Goal: Information Seeking & Learning: Learn about a topic

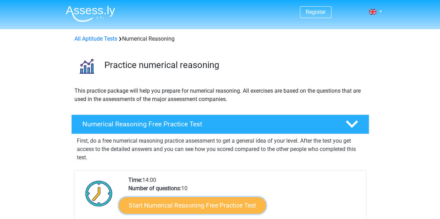
click at [173, 207] on link "Start Numerical Reasoning Free Practice Test" at bounding box center [192, 205] width 147 height 17
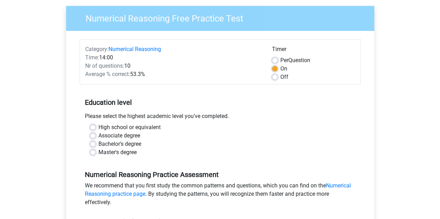
scroll to position [52, 0]
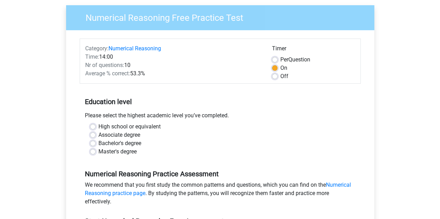
click at [93, 129] on div "High school or equivalent" at bounding box center [220, 127] width 260 height 8
click at [98, 126] on label "High school or equivalent" at bounding box center [129, 127] width 62 height 8
click at [93, 126] on input "High school or equivalent" at bounding box center [93, 126] width 6 height 7
radio input "true"
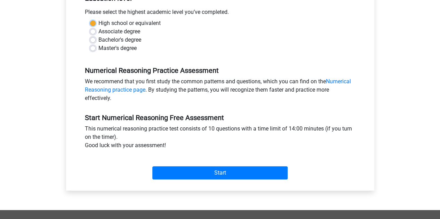
scroll to position [200, 0]
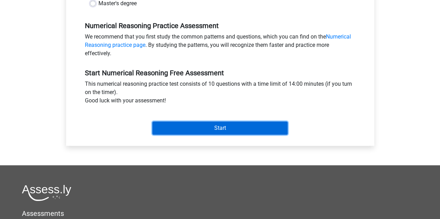
click at [236, 127] on input "Start" at bounding box center [219, 128] width 135 height 13
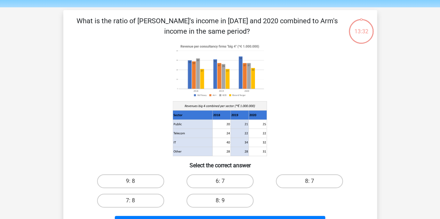
scroll to position [22, 0]
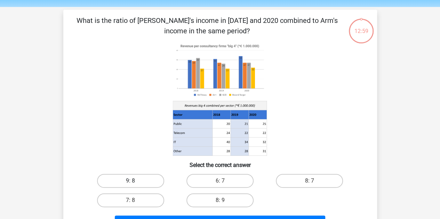
click at [129, 176] on label "9: 8" at bounding box center [130, 181] width 67 height 14
click at [130, 181] on input "9: 8" at bounding box center [132, 183] width 5 height 5
radio input "true"
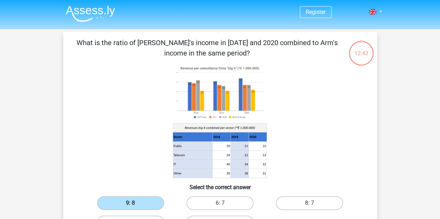
scroll to position [7, 0]
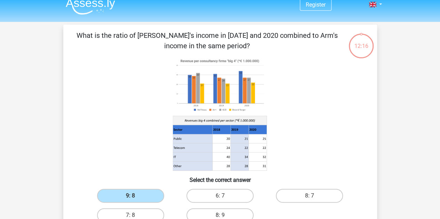
drag, startPoint x: 247, startPoint y: 88, endPoint x: 238, endPoint y: 117, distance: 30.1
click at [244, 97] on image at bounding box center [220, 85] width 94 height 57
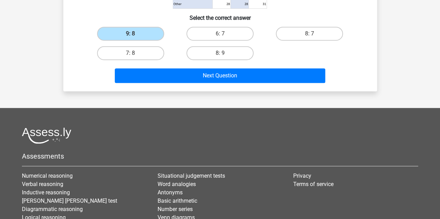
scroll to position [147, 0]
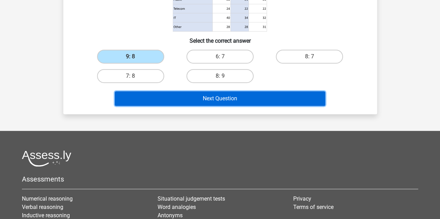
click at [247, 97] on button "Next Question" at bounding box center [220, 98] width 210 height 15
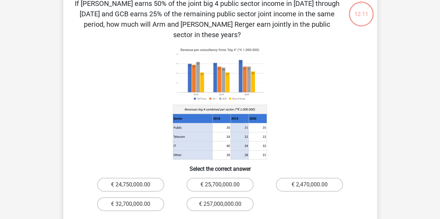
scroll to position [32, 0]
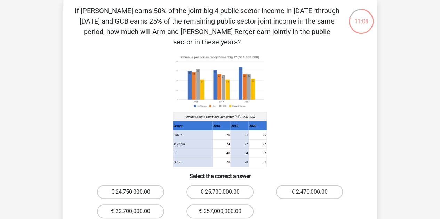
click at [118, 185] on label "€ 24,750,000.00" at bounding box center [130, 192] width 67 height 14
click at [130, 192] on input "€ 24,750,000.00" at bounding box center [132, 194] width 5 height 5
radio input "true"
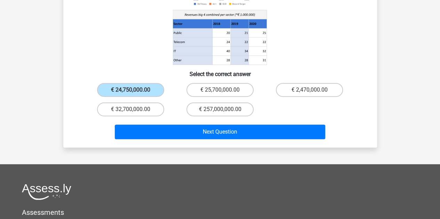
scroll to position [135, 0]
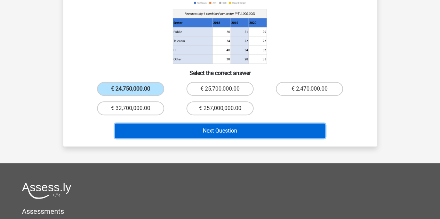
click at [240, 124] on button "Next Question" at bounding box center [220, 131] width 210 height 15
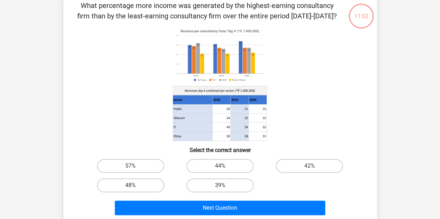
scroll to position [32, 0]
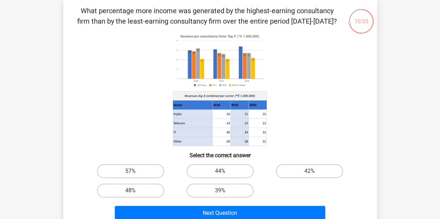
click at [134, 173] on input "57%" at bounding box center [132, 173] width 5 height 5
radio input "true"
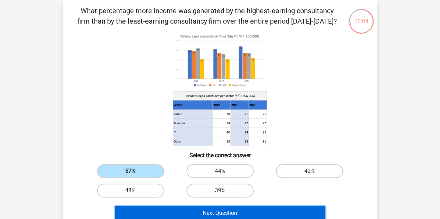
click at [220, 215] on button "Next Question" at bounding box center [220, 213] width 210 height 15
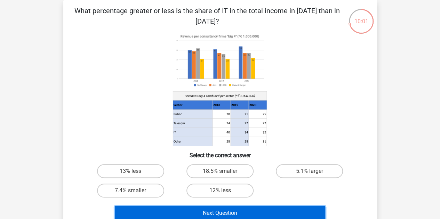
click at [232, 213] on button "Next Question" at bounding box center [220, 213] width 210 height 15
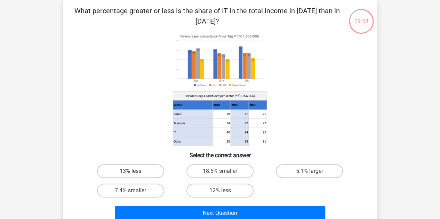
click at [152, 174] on label "13% less" at bounding box center [130, 172] width 67 height 14
click at [135, 174] on input "13% less" at bounding box center [132, 173] width 5 height 5
radio input "true"
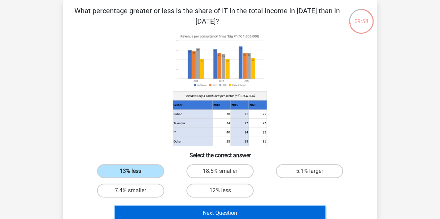
click at [200, 215] on button "Next Question" at bounding box center [220, 213] width 210 height 15
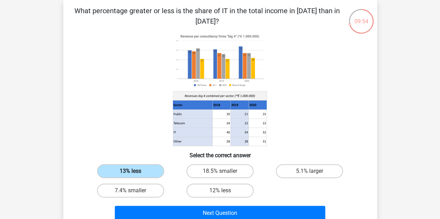
click at [124, 173] on label "13% less" at bounding box center [130, 172] width 67 height 14
click at [130, 173] on input "13% less" at bounding box center [132, 173] width 5 height 5
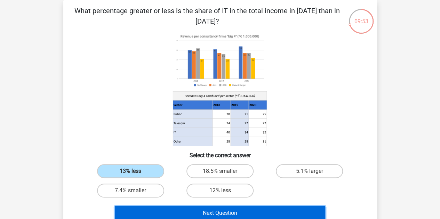
click at [163, 211] on button "Next Question" at bounding box center [220, 213] width 210 height 15
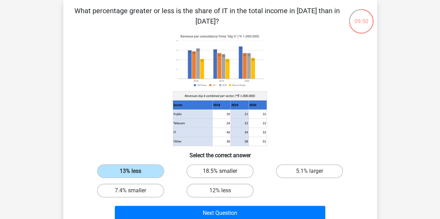
click at [205, 176] on label "18.5% smaller" at bounding box center [219, 172] width 67 height 14
click at [220, 176] on input "18.5% smaller" at bounding box center [222, 173] width 5 height 5
radio input "true"
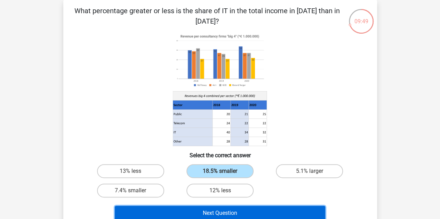
click at [181, 213] on button "Next Question" at bounding box center [220, 213] width 210 height 15
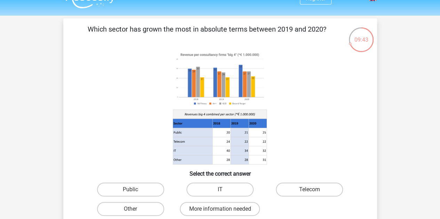
scroll to position [24, 0]
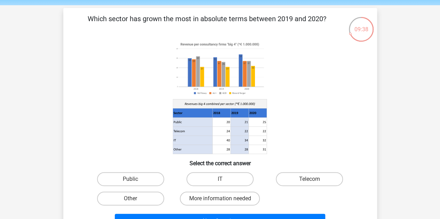
drag, startPoint x: 440, startPoint y: 73, endPoint x: 278, endPoint y: 31, distance: 167.4
click at [278, 31] on div "Register Nederlands English" at bounding box center [220, 207] width 440 height 462
click at [215, 180] on label "IT" at bounding box center [219, 180] width 67 height 14
click at [220, 180] on input "IT" at bounding box center [222, 181] width 5 height 5
radio input "true"
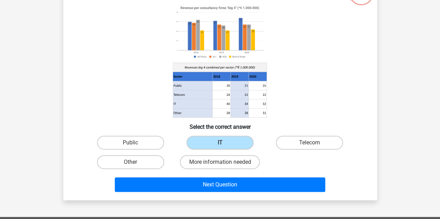
scroll to position [83, 0]
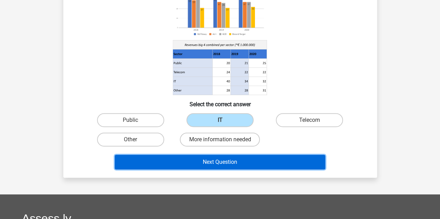
click at [280, 165] on button "Next Question" at bounding box center [220, 162] width 210 height 15
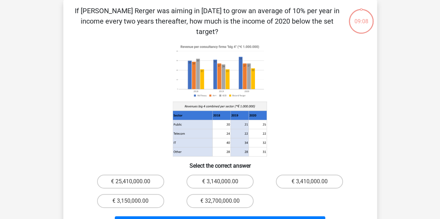
scroll to position [32, 0]
click at [123, 175] on label "€ 25,410,000.00" at bounding box center [130, 182] width 67 height 14
click at [130, 182] on input "€ 25,410,000.00" at bounding box center [132, 184] width 5 height 5
radio input "true"
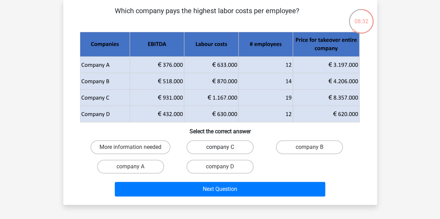
click at [236, 146] on label "company C" at bounding box center [219, 148] width 67 height 14
click at [224, 147] on input "company C" at bounding box center [222, 149] width 5 height 5
radio input "true"
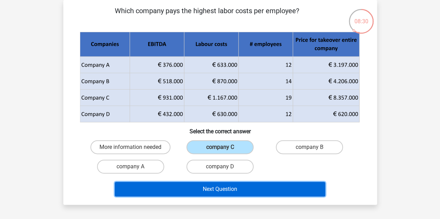
click at [224, 190] on button "Next Question" at bounding box center [220, 189] width 210 height 15
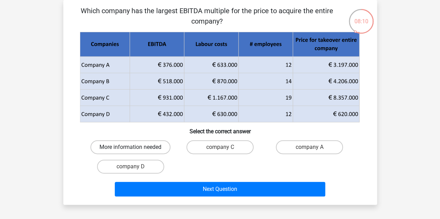
click at [104, 148] on label "More information needed" at bounding box center [130, 148] width 80 height 14
click at [130, 148] on input "More information needed" at bounding box center [132, 149] width 5 height 5
radio input "true"
click at [104, 148] on label "More information needed" at bounding box center [130, 148] width 80 height 14
click at [130, 148] on input "More information needed" at bounding box center [132, 149] width 5 height 5
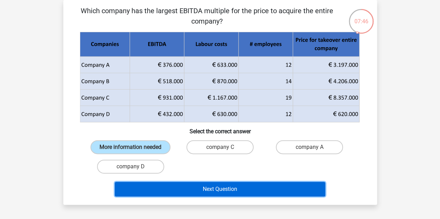
click at [181, 190] on button "Next Question" at bounding box center [220, 189] width 210 height 15
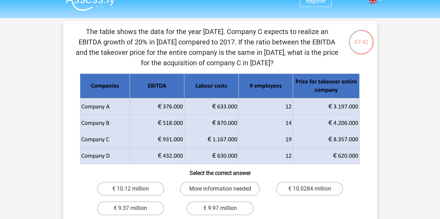
scroll to position [67, 0]
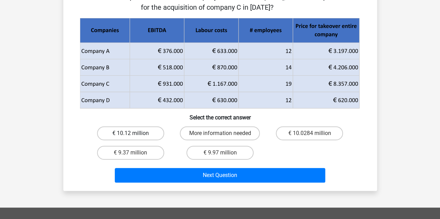
click at [144, 132] on label "€ 10.12 million" at bounding box center [130, 134] width 67 height 14
click at [135, 134] on input "€ 10.12 million" at bounding box center [132, 136] width 5 height 5
radio input "true"
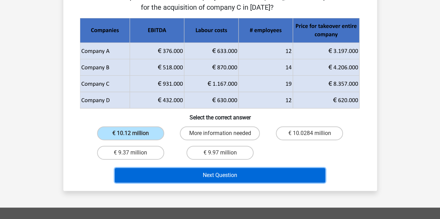
click at [203, 177] on button "Next Question" at bounding box center [220, 175] width 210 height 15
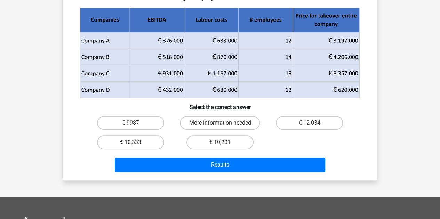
scroll to position [32, 0]
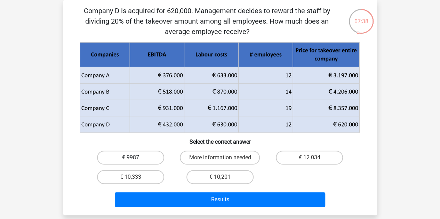
click at [124, 161] on label "€ 9987" at bounding box center [130, 158] width 67 height 14
click at [130, 161] on input "€ 9987" at bounding box center [132, 160] width 5 height 5
radio input "true"
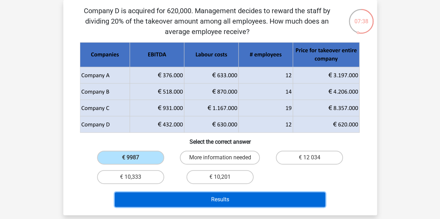
click at [176, 197] on button "Results" at bounding box center [220, 200] width 210 height 15
